Goal: Information Seeking & Learning: Learn about a topic

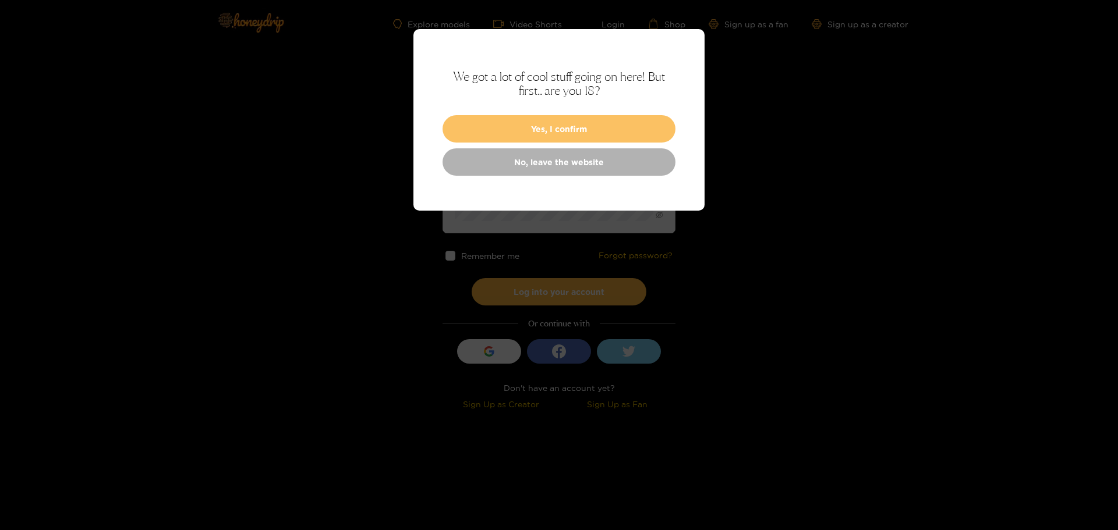
type input "**********"
click at [539, 129] on button "Yes, I confirm" at bounding box center [558, 128] width 233 height 27
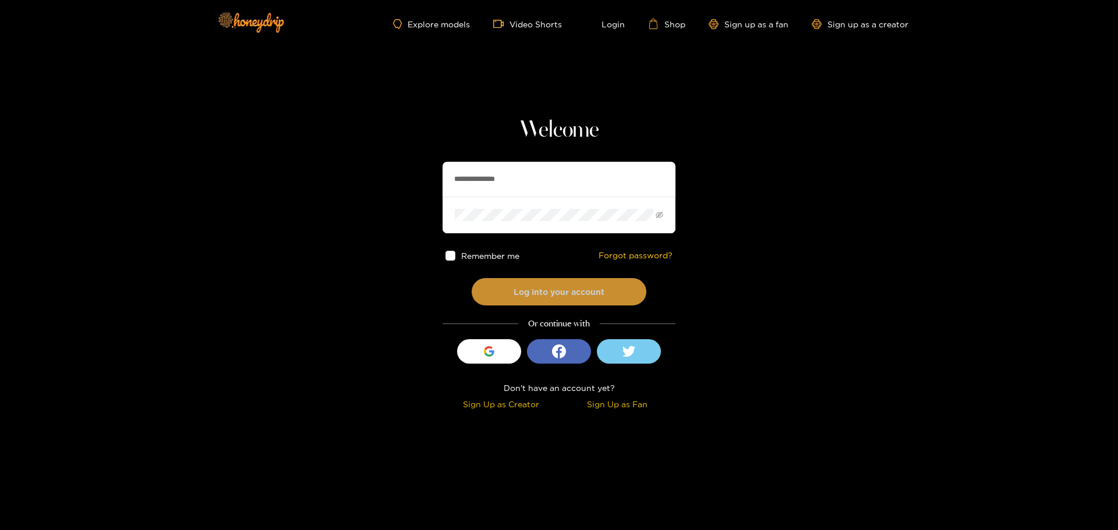
click at [544, 295] on button "Log into your account" at bounding box center [559, 291] width 175 height 27
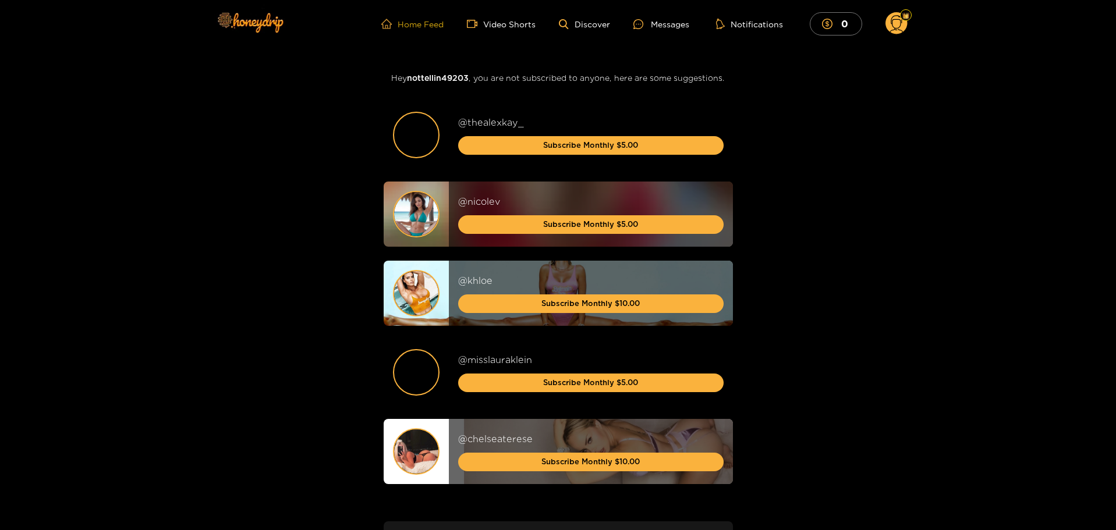
click at [423, 29] on link "Home Feed" at bounding box center [412, 24] width 62 height 10
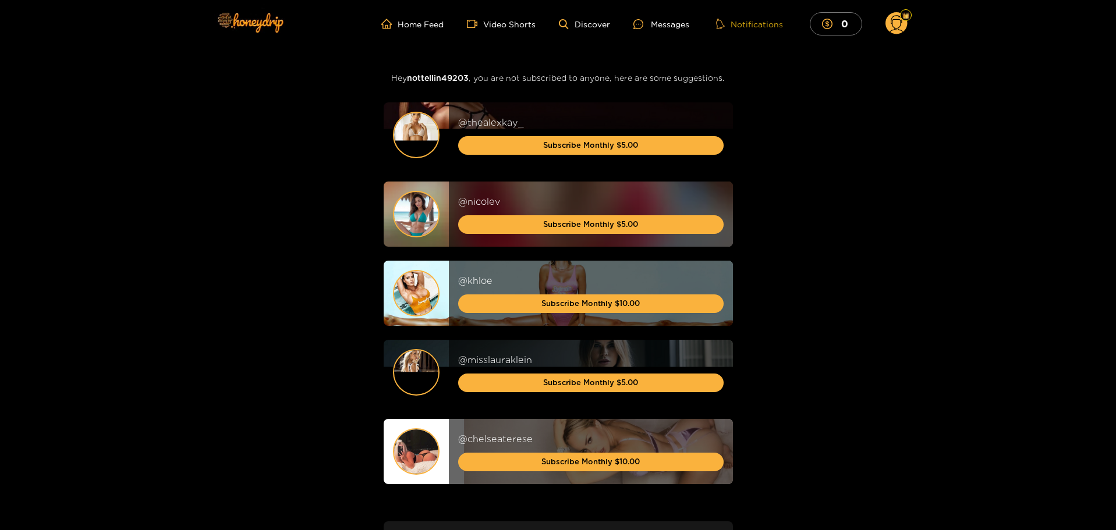
click at [763, 26] on button "Notifications" at bounding box center [750, 24] width 74 height 12
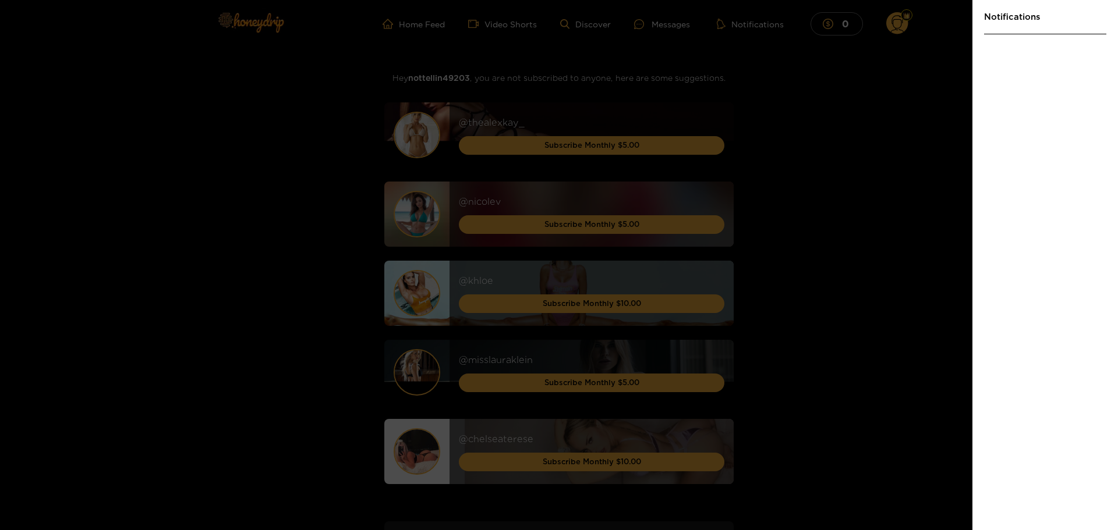
click at [664, 27] on div at bounding box center [559, 265] width 1118 height 530
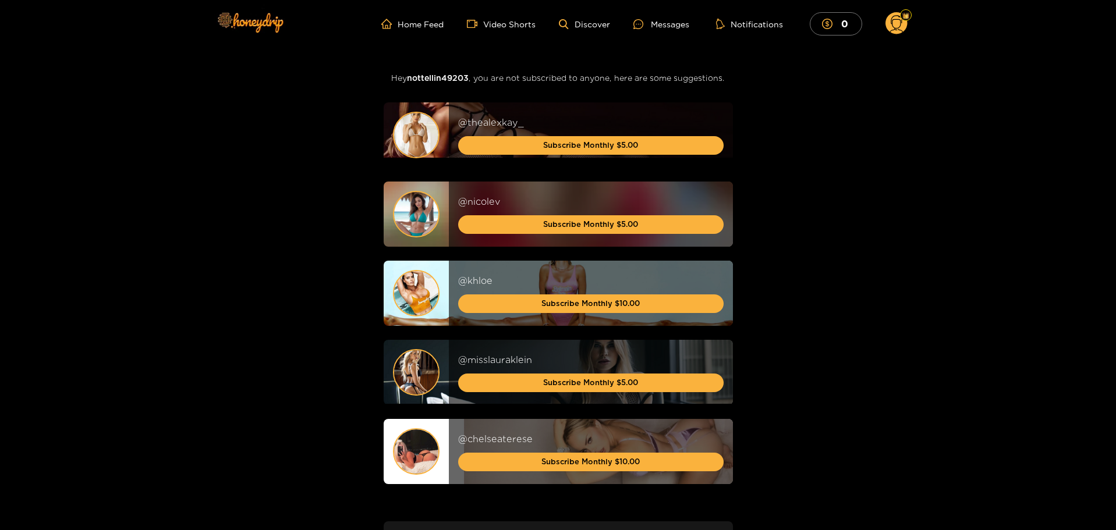
click at [895, 27] on circle at bounding box center [897, 23] width 22 height 22
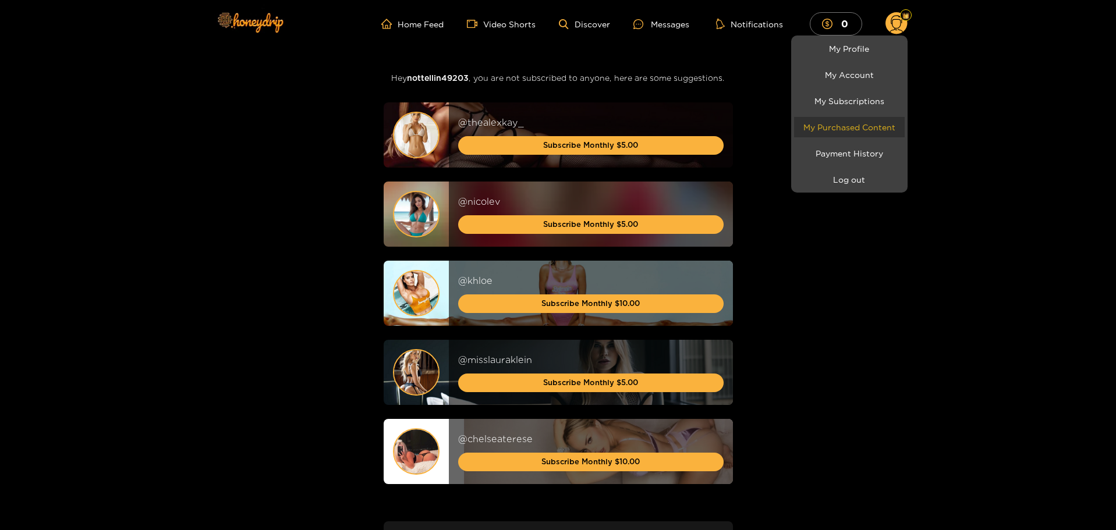
click at [845, 126] on link "My Purchased Content" at bounding box center [849, 127] width 111 height 20
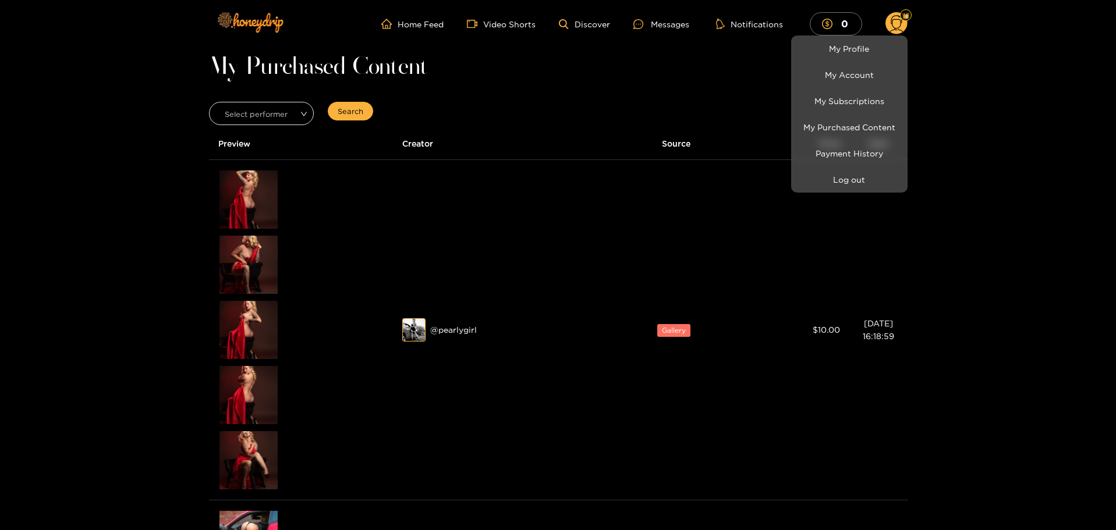
click at [465, 331] on div at bounding box center [558, 265] width 1116 height 530
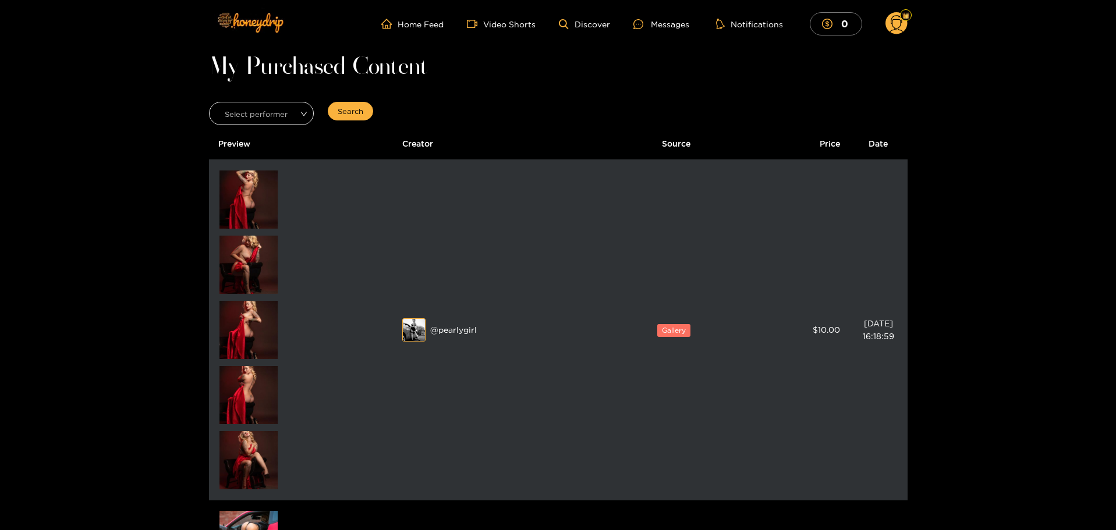
click at [416, 329] on img at bounding box center [414, 330] width 23 height 23
click at [225, 191] on div "Preview" at bounding box center [248, 200] width 58 height 58
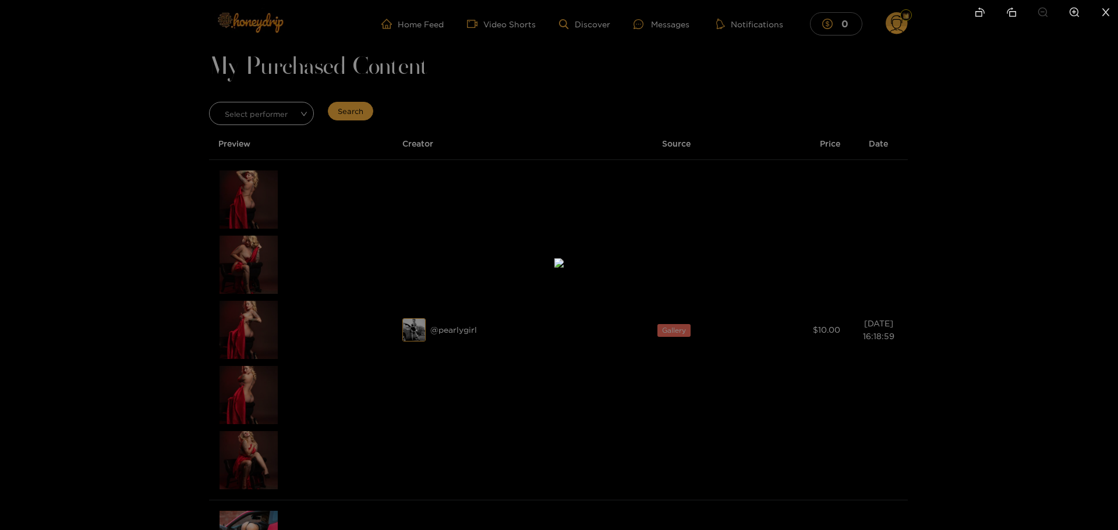
click at [554, 268] on img at bounding box center [558, 263] width 9 height 9
click at [819, 189] on div at bounding box center [559, 265] width 1118 height 530
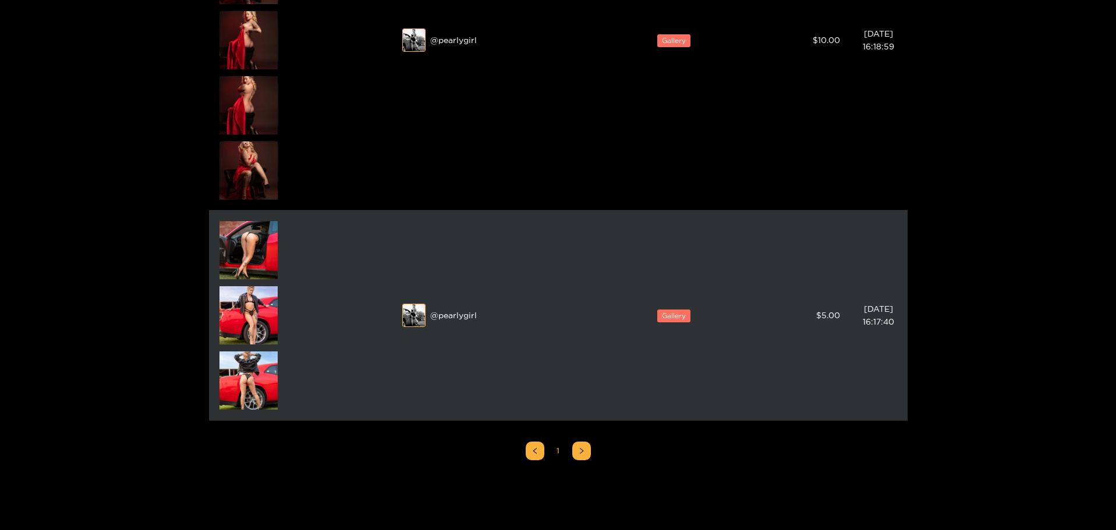
scroll to position [291, 0]
click at [410, 313] on img at bounding box center [414, 314] width 23 height 23
click at [449, 313] on div "@ pearlygirl" at bounding box center [501, 314] width 199 height 23
click at [406, 316] on img at bounding box center [414, 314] width 23 height 23
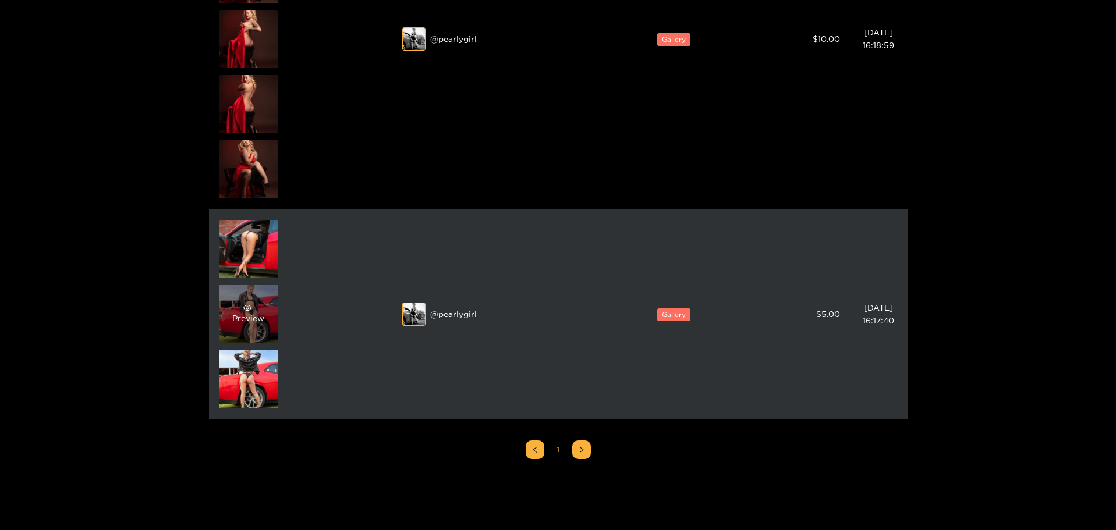
click at [258, 318] on div "Preview" at bounding box center [248, 314] width 32 height 21
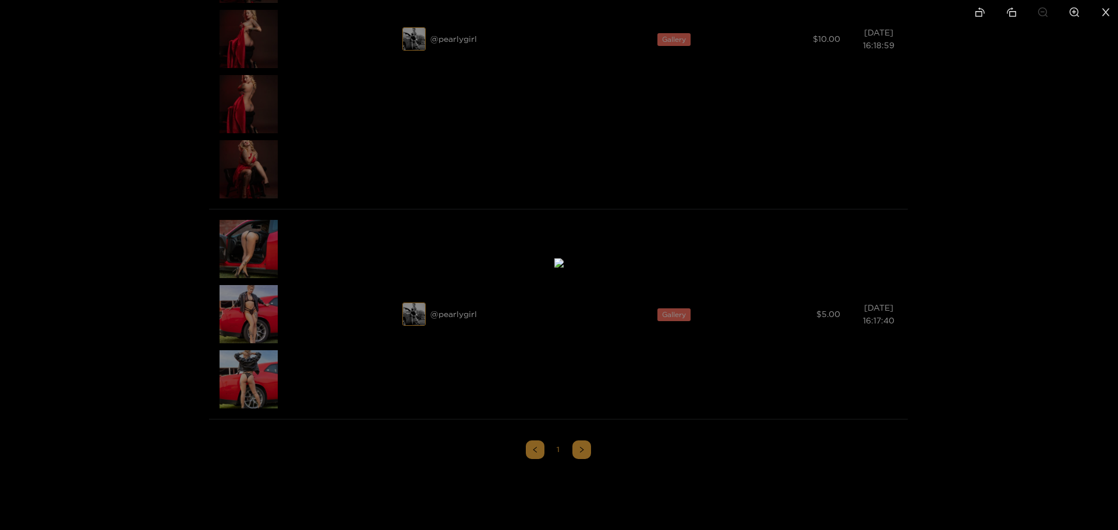
click at [976, 294] on div at bounding box center [559, 265] width 1118 height 530
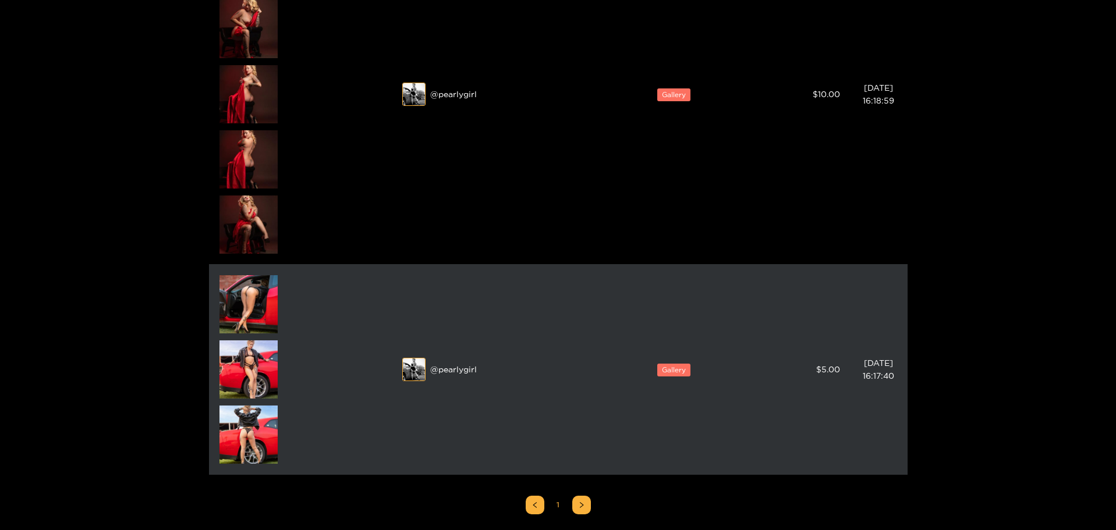
scroll to position [0, 0]
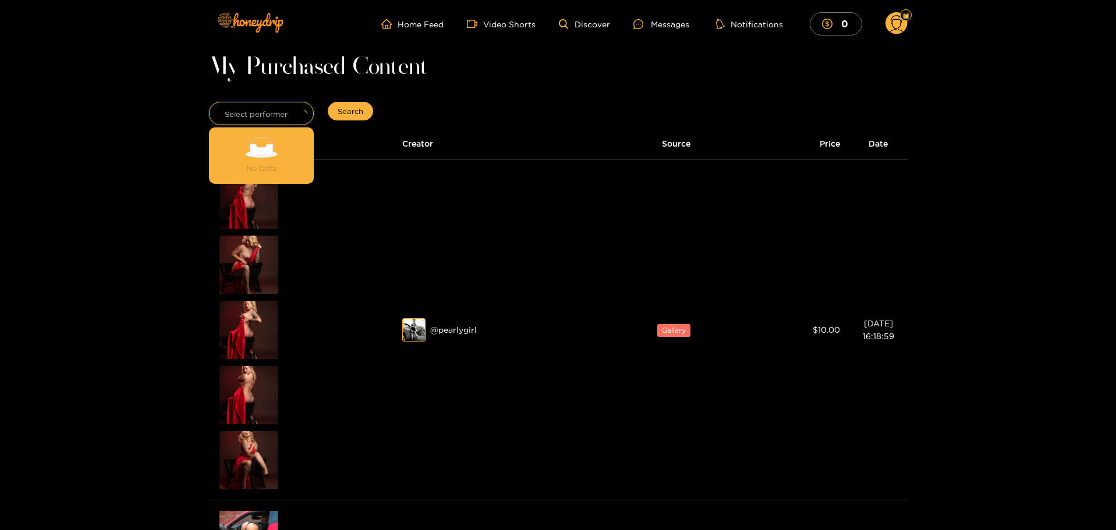
click at [232, 115] on input "search" at bounding box center [257, 110] width 83 height 17
click at [238, 158] on div "pearlygirl" at bounding box center [261, 157] width 91 height 13
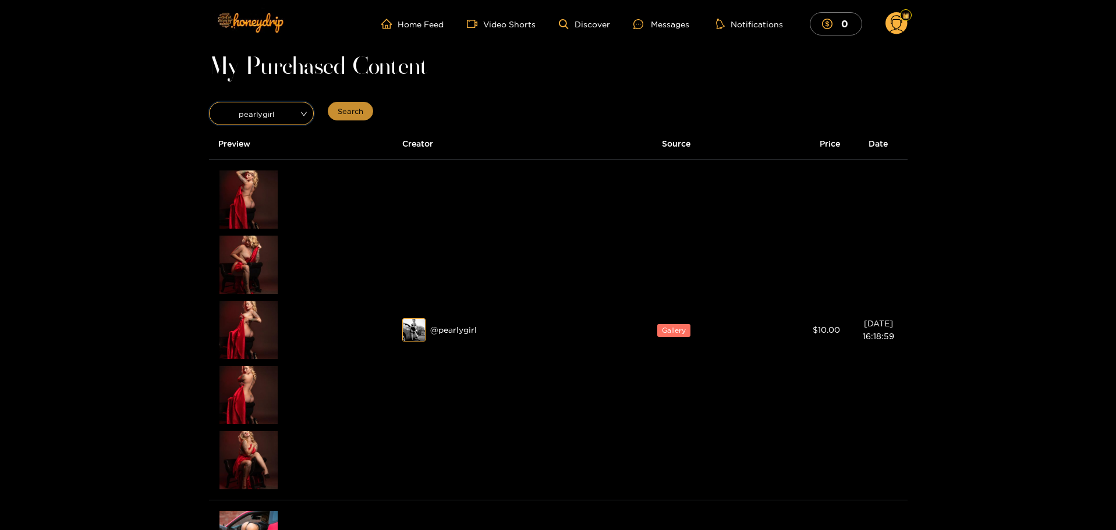
click at [349, 107] on span "Search" at bounding box center [351, 111] width 26 height 12
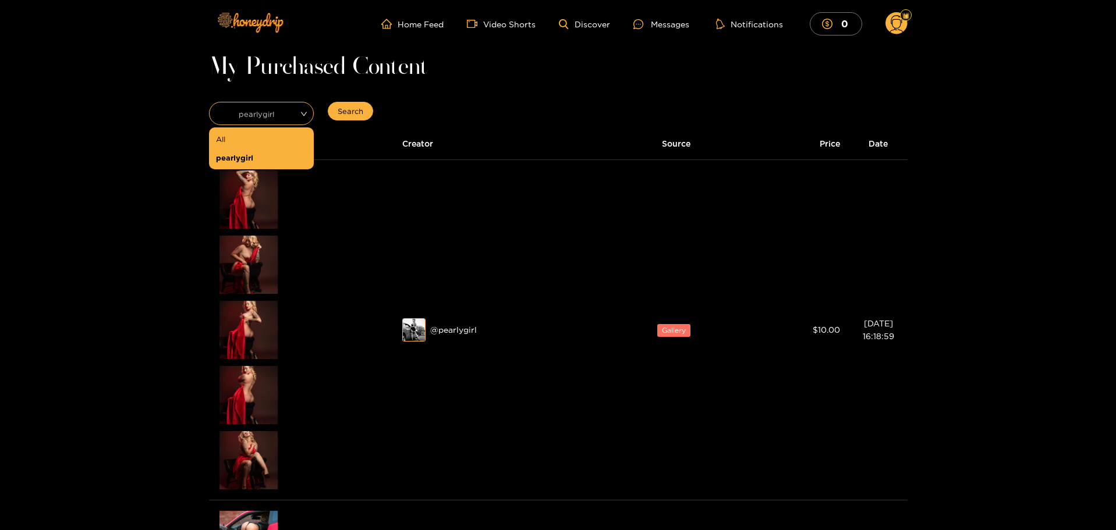
click at [252, 114] on span "pearlygirl" at bounding box center [262, 113] width 104 height 16
click at [232, 159] on div "pearlygirl" at bounding box center [261, 157] width 91 height 13
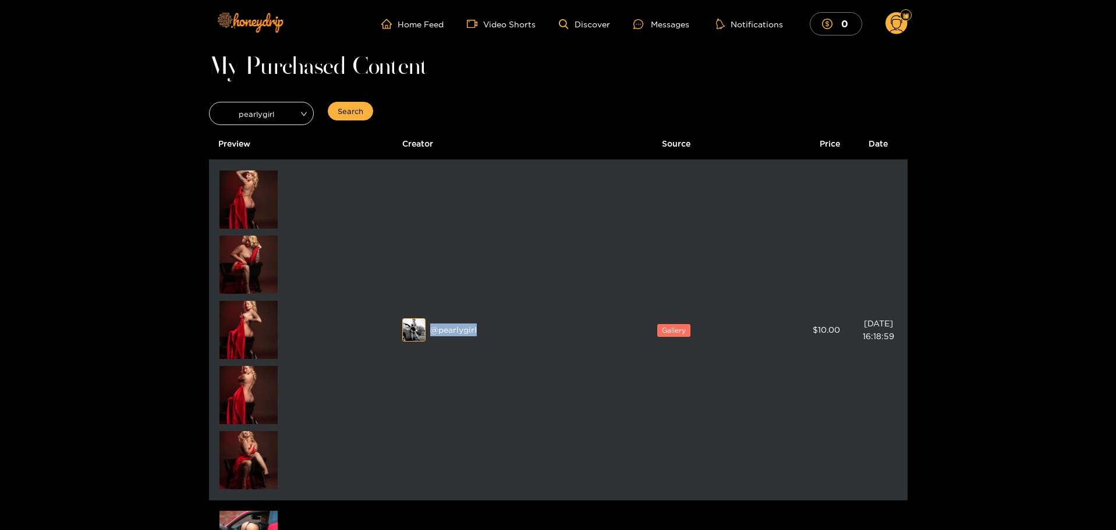
drag, startPoint x: 480, startPoint y: 331, endPoint x: 430, endPoint y: 327, distance: 49.6
click at [430, 327] on div "@ pearlygirl" at bounding box center [501, 329] width 199 height 23
copy div "@ pearlygirl"
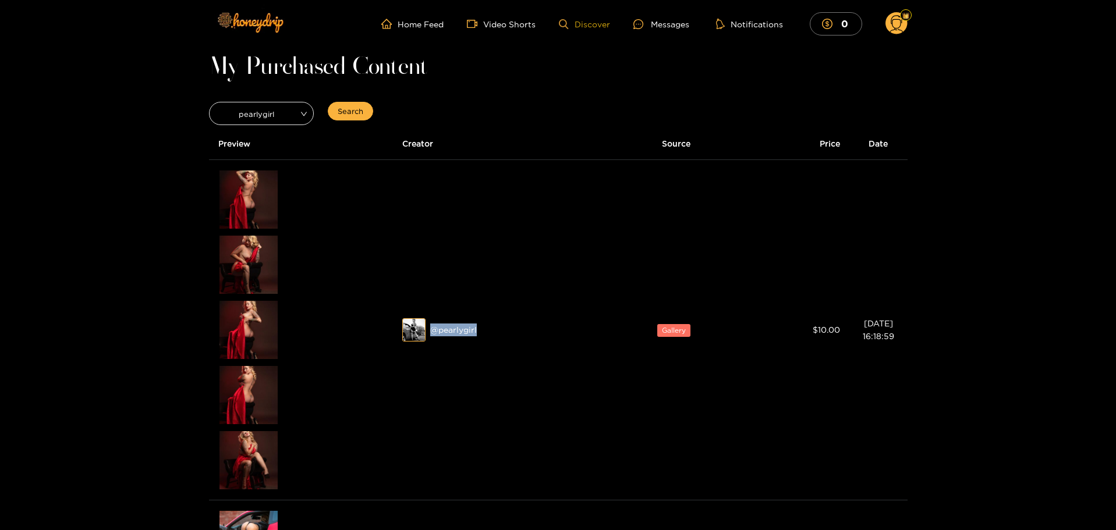
click at [595, 26] on link "Discover" at bounding box center [584, 24] width 51 height 10
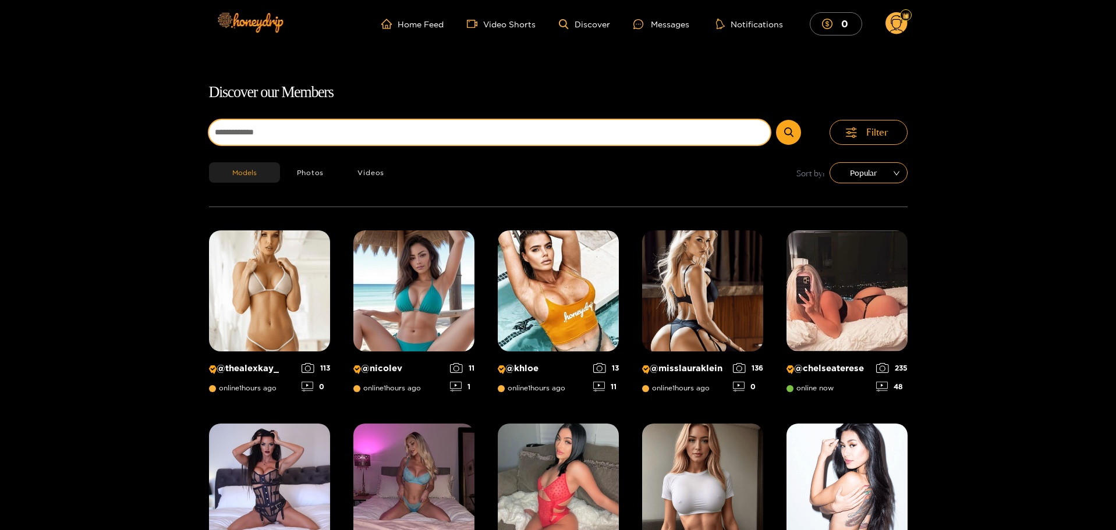
click at [252, 130] on input at bounding box center [490, 132] width 562 height 25
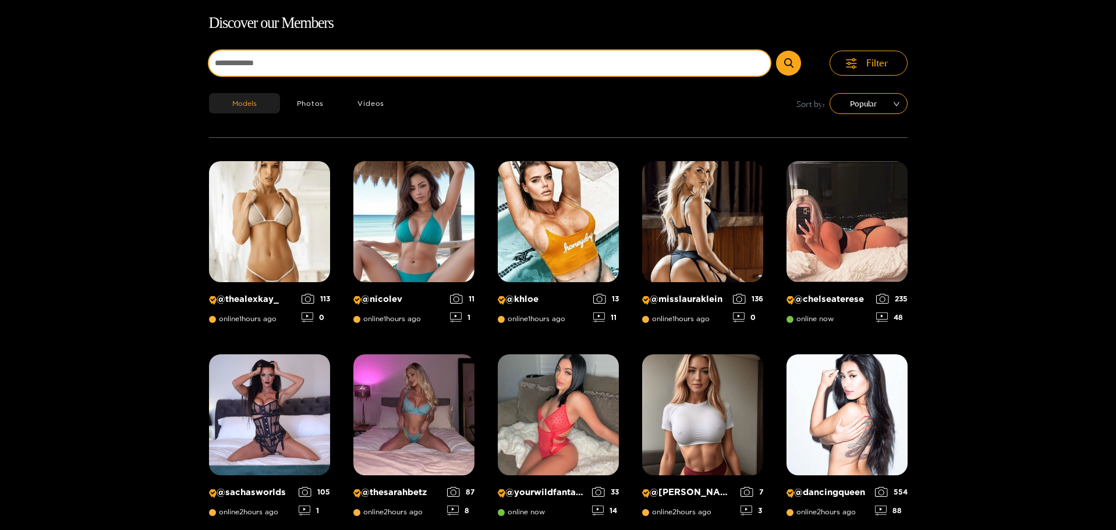
scroll to position [75, 0]
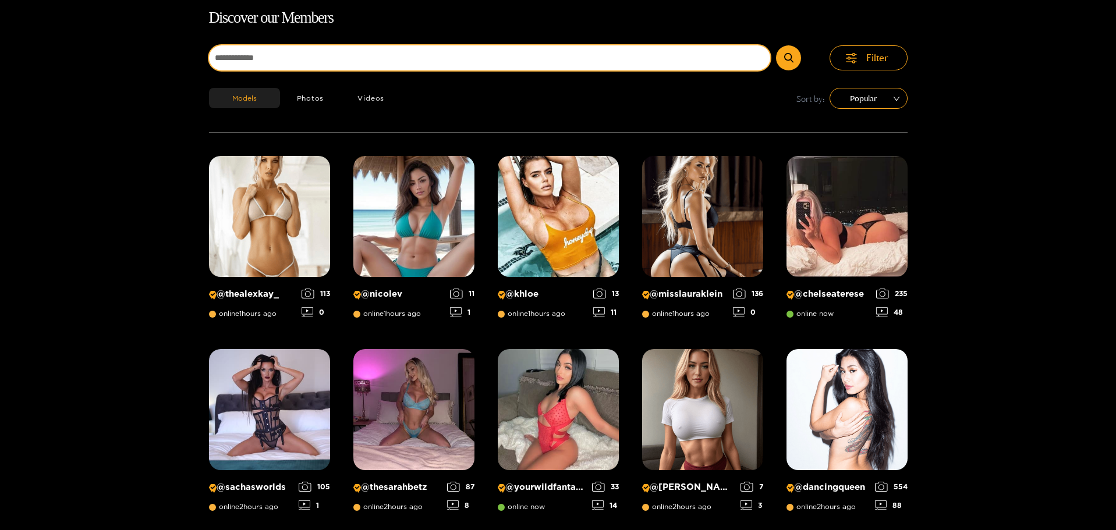
paste input "**********"
type input "**********"
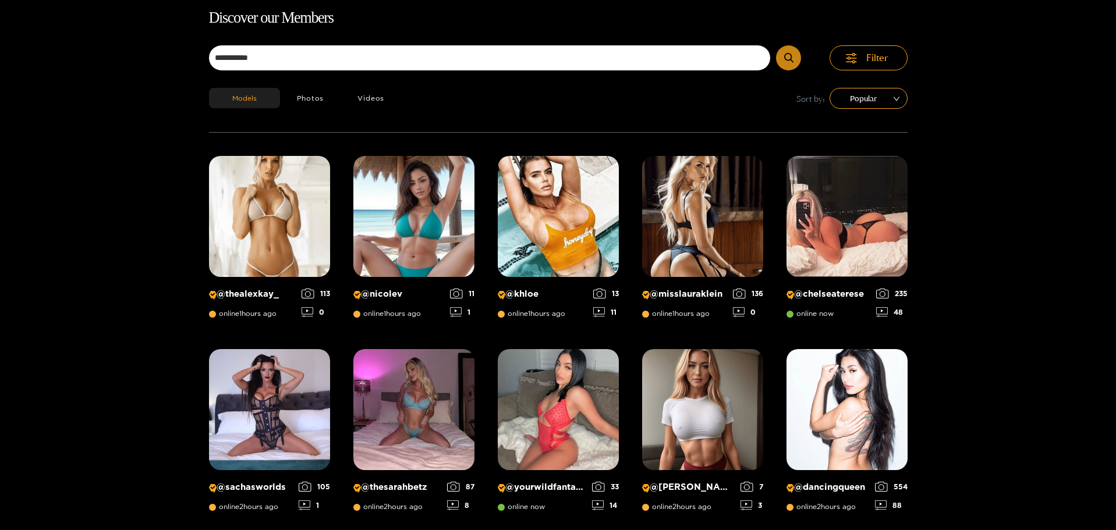
click at [787, 59] on icon "submit" at bounding box center [788, 58] width 9 height 10
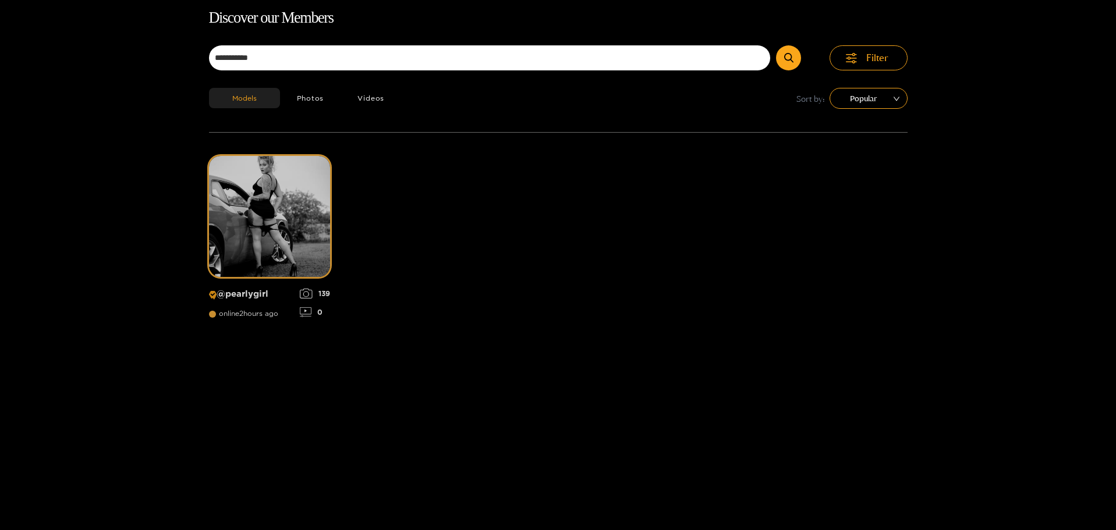
click at [280, 211] on img at bounding box center [269, 216] width 121 height 121
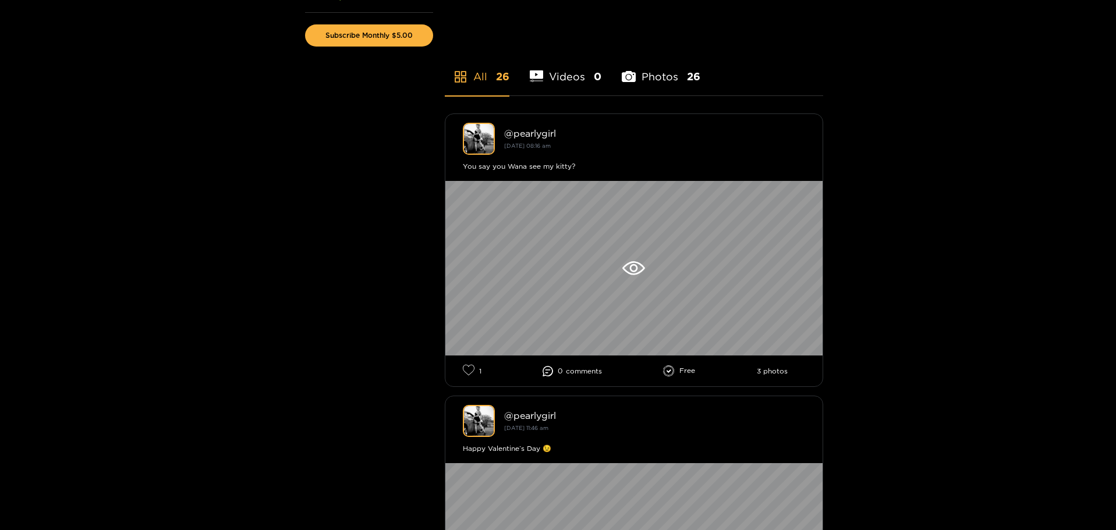
scroll to position [233, 0]
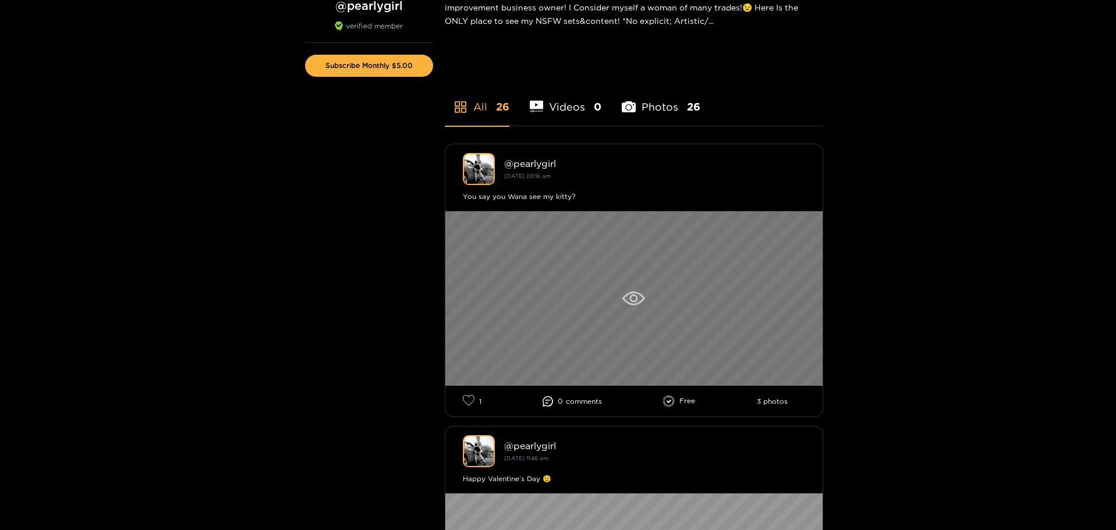
click at [611, 311] on div at bounding box center [633, 298] width 377 height 175
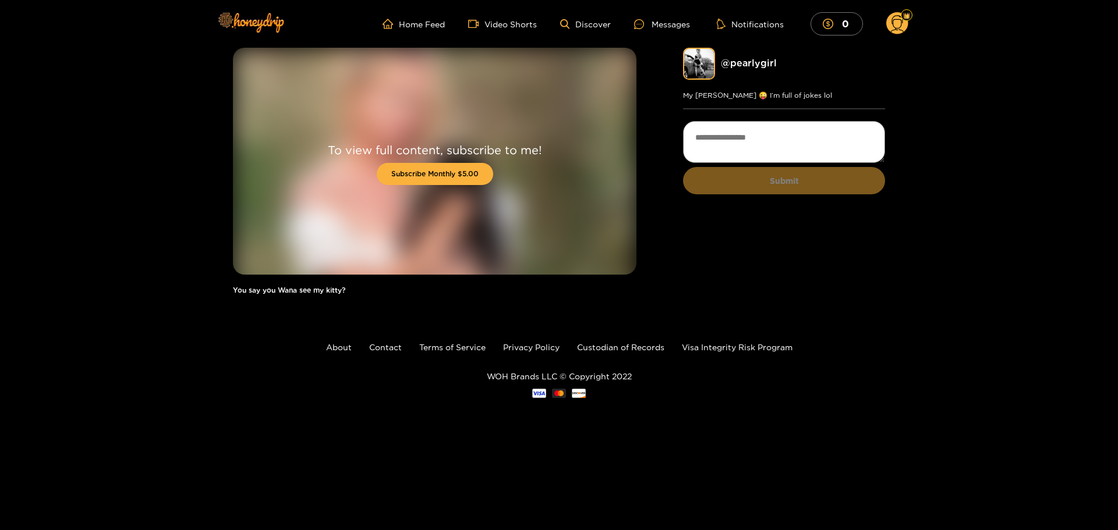
click at [160, 186] on div "To view full content, subscribe to me! Subscribe Monthly $5.00 You say you Wana…" at bounding box center [559, 177] width 1118 height 259
click at [737, 62] on link "@ pearlygirl" at bounding box center [749, 63] width 56 height 10
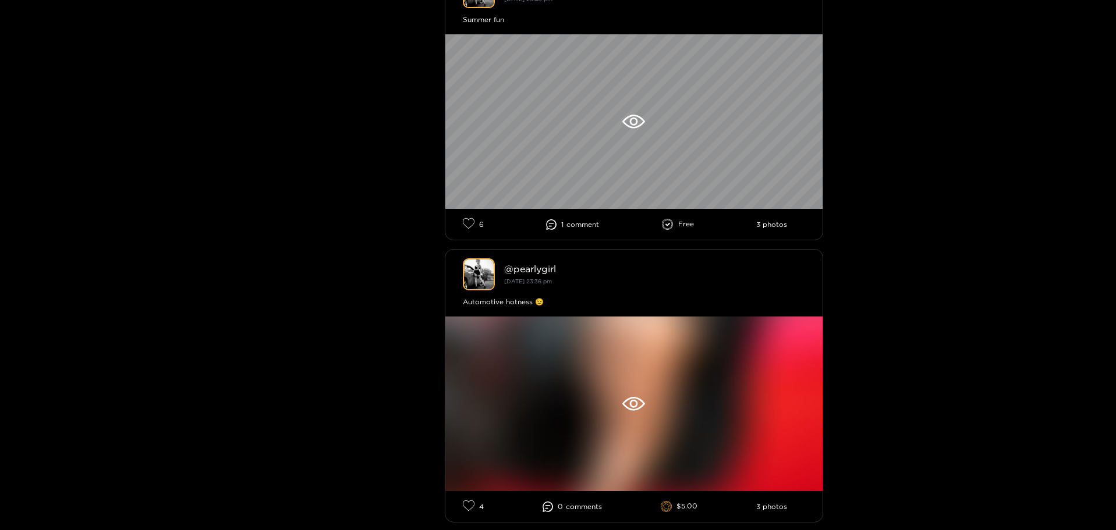
scroll to position [6485, 0]
